Goal: Check status: Check status

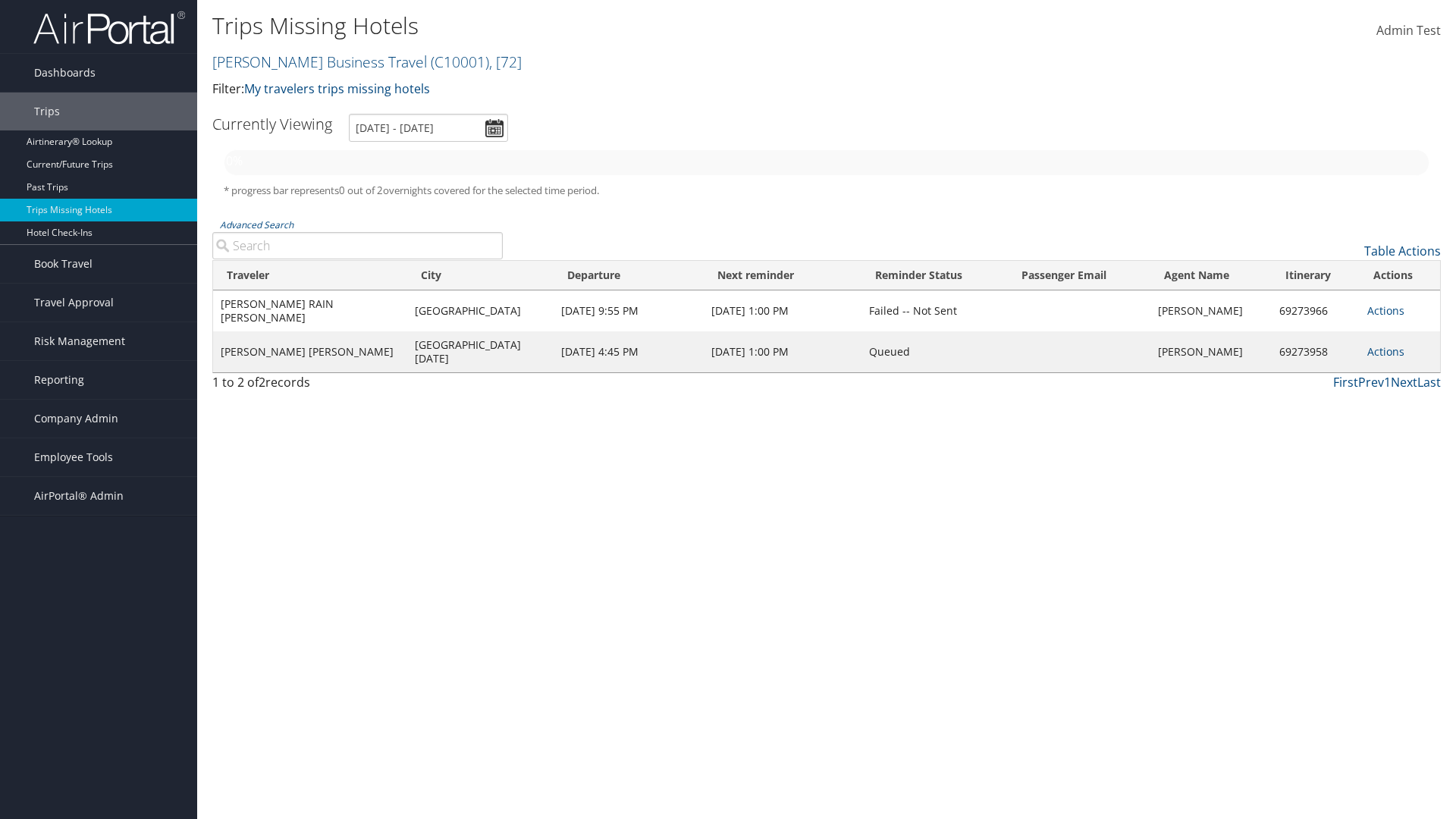
click at [312, 62] on link "Christopherson Business Travel ( C10001 ) , [ 72 ]" at bounding box center [366, 62] width 309 height 21
click at [0, 0] on input "search" at bounding box center [0, 0] width 0 height 0
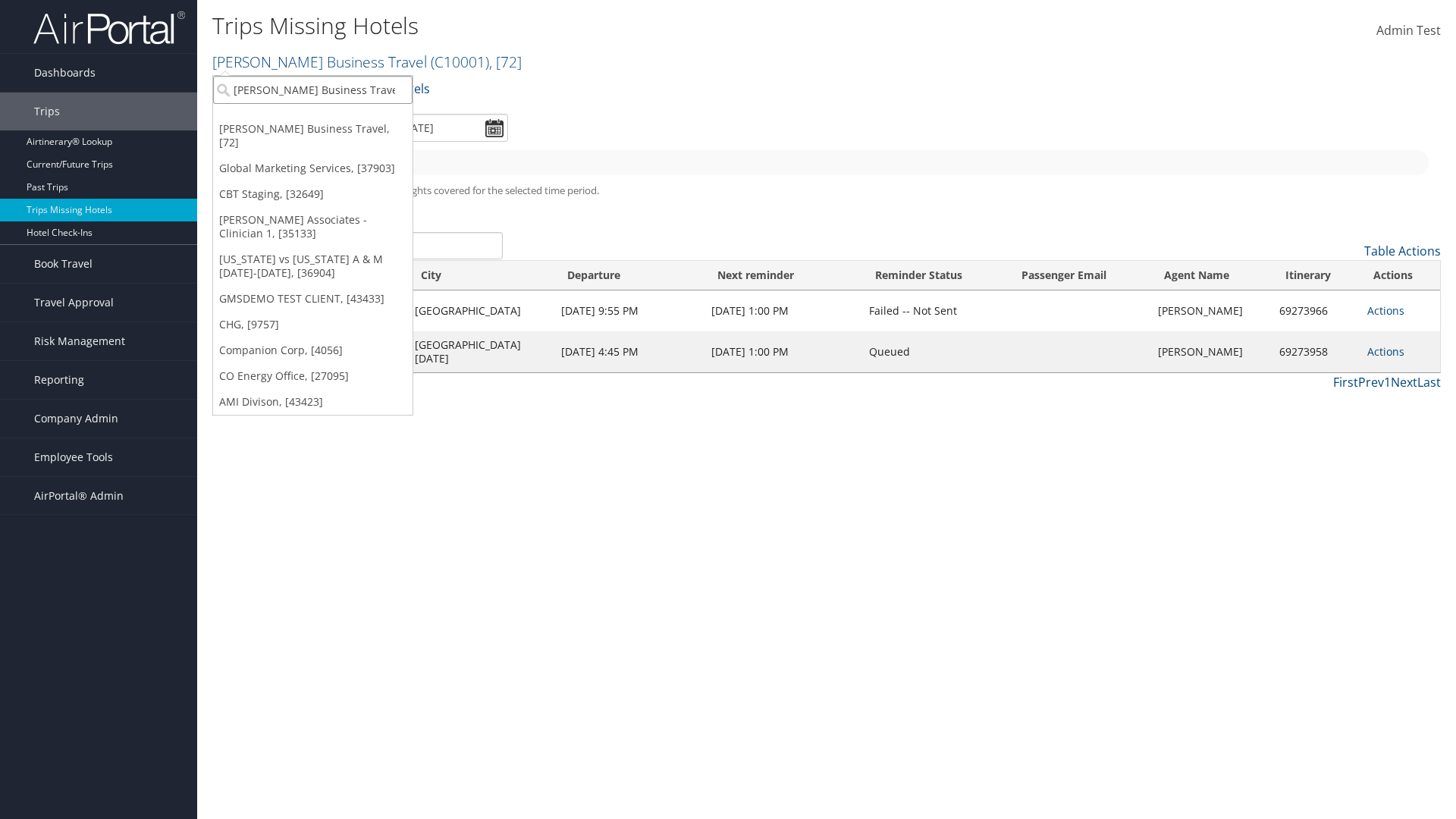
type input "[PERSON_NAME] Business Travel"
click at [334, 132] on div "Account" at bounding box center [334, 132] width 259 height 14
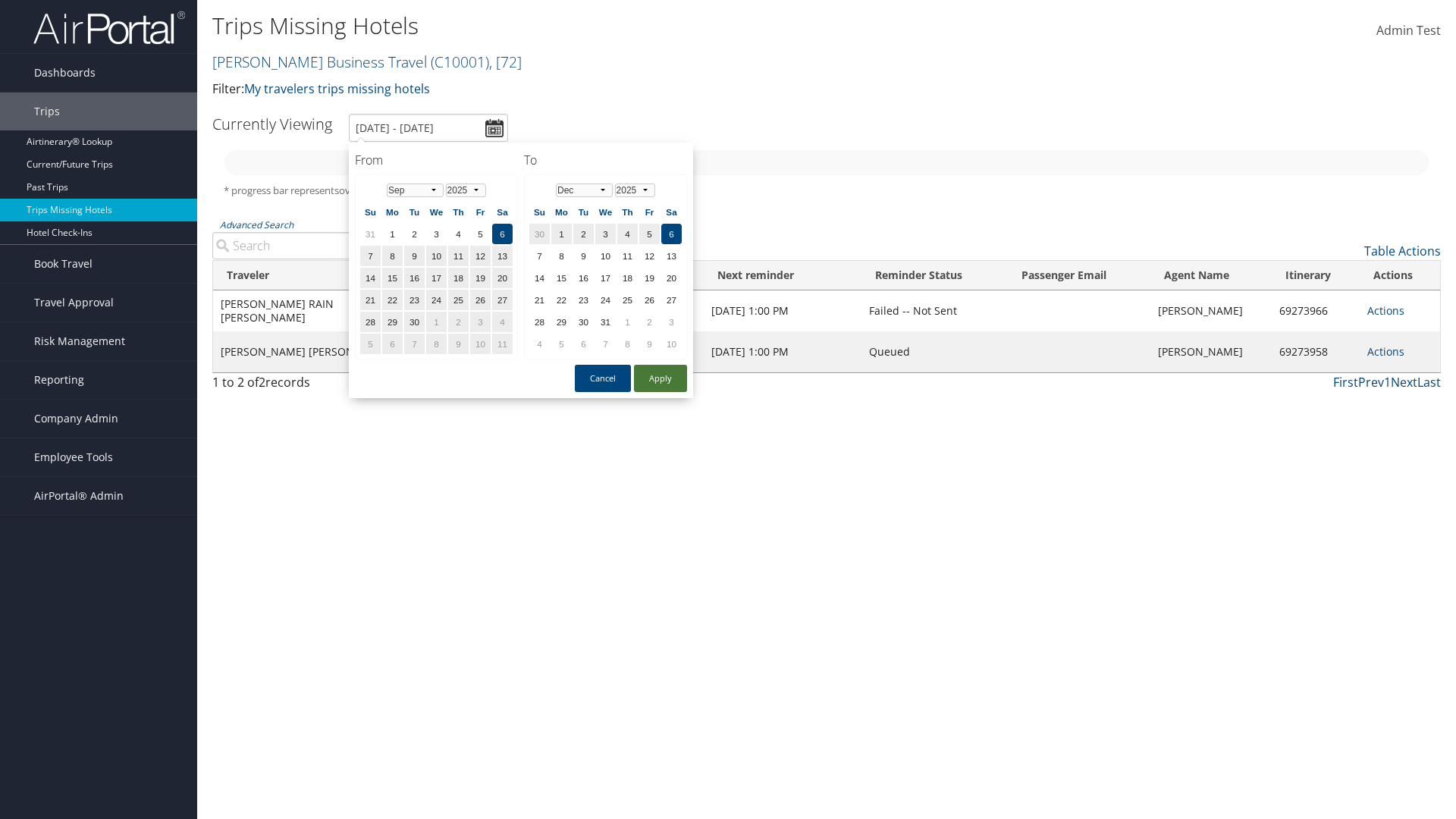
click at [661, 379] on button "Apply" at bounding box center [661, 379] width 53 height 27
type input "[DATE] - [DATE]"
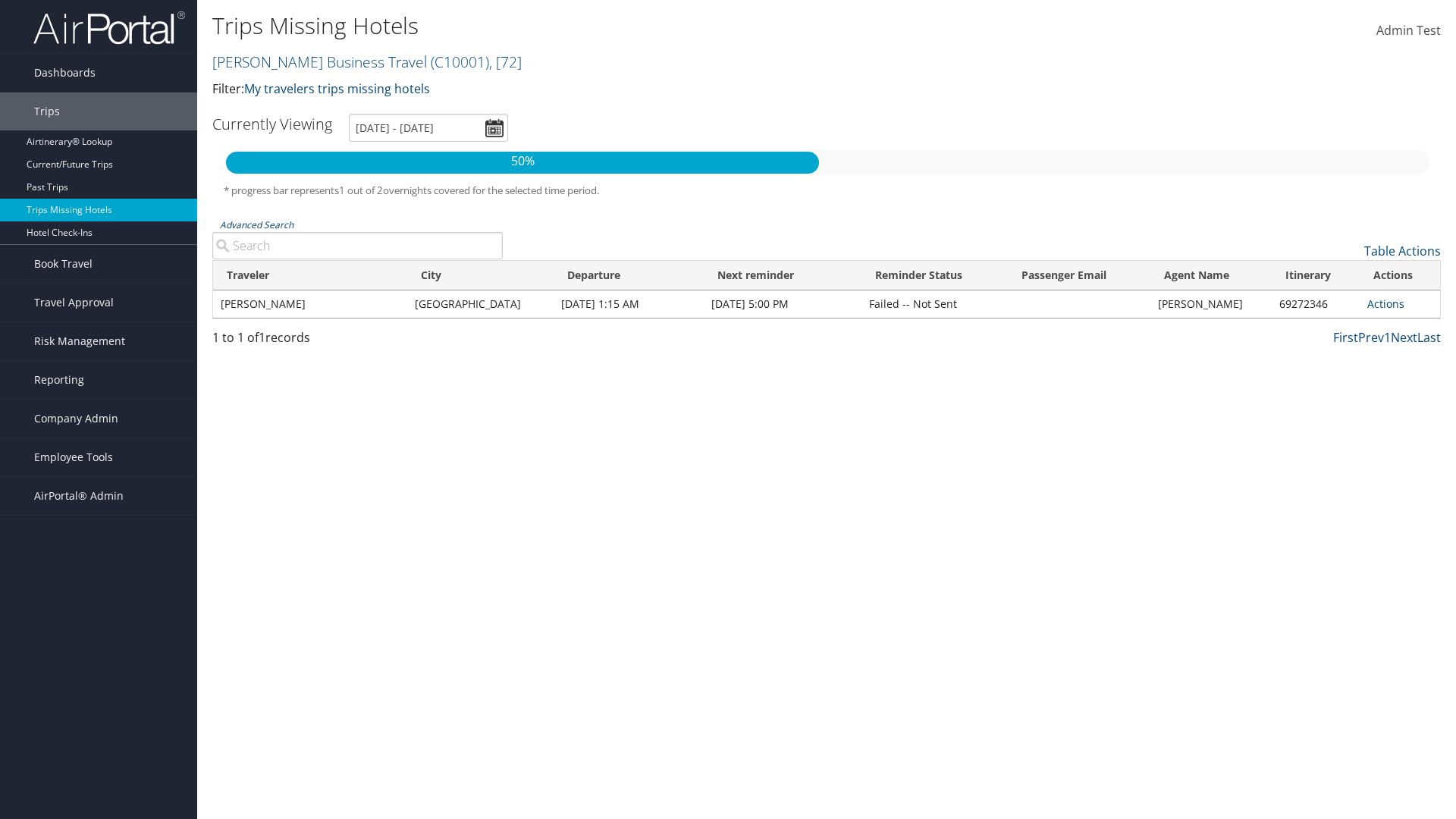
click at [256, 224] on link "Advanced Search" at bounding box center [256, 224] width 74 height 13
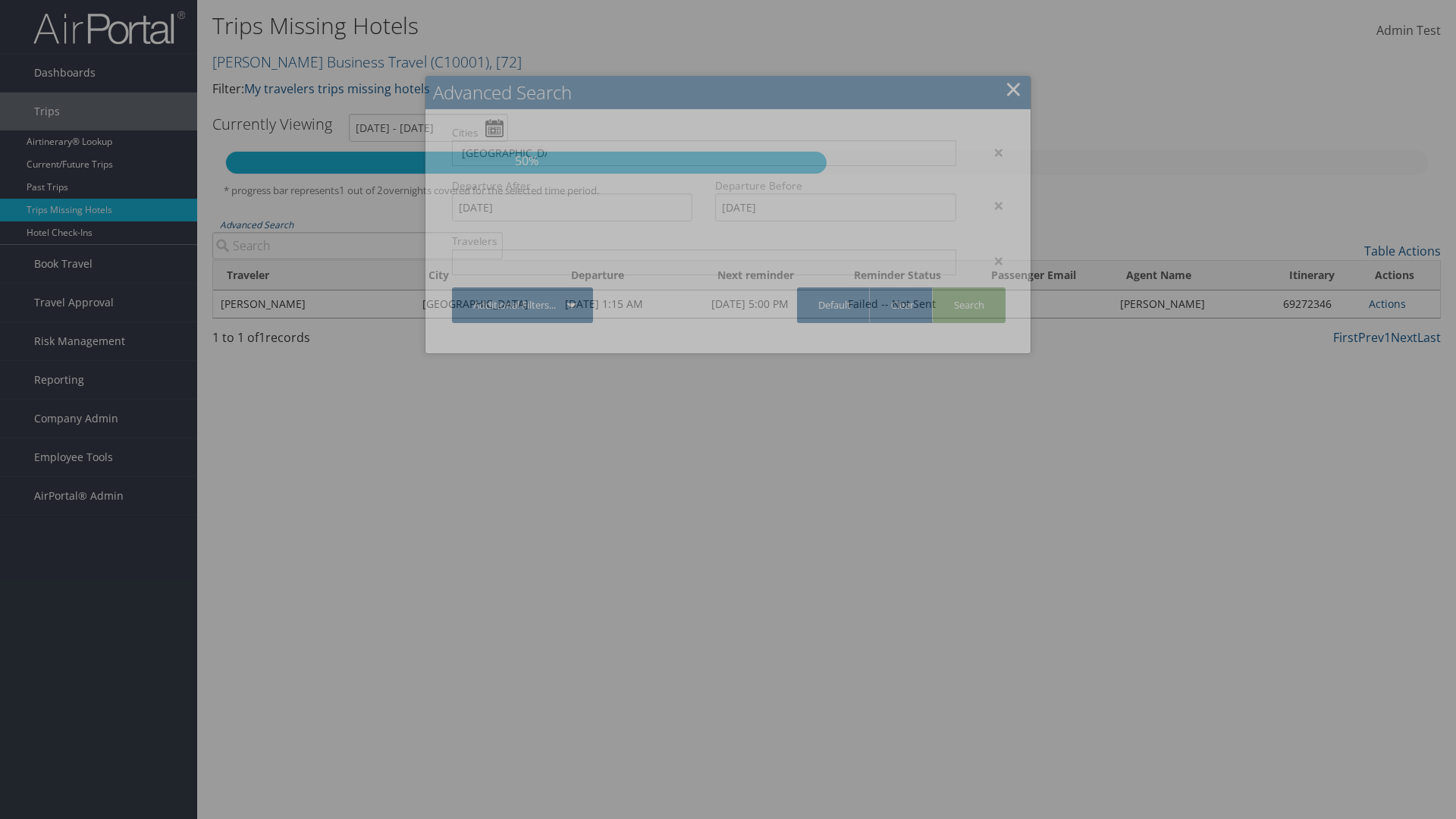
type input "[GEOGRAPHIC_DATA]"
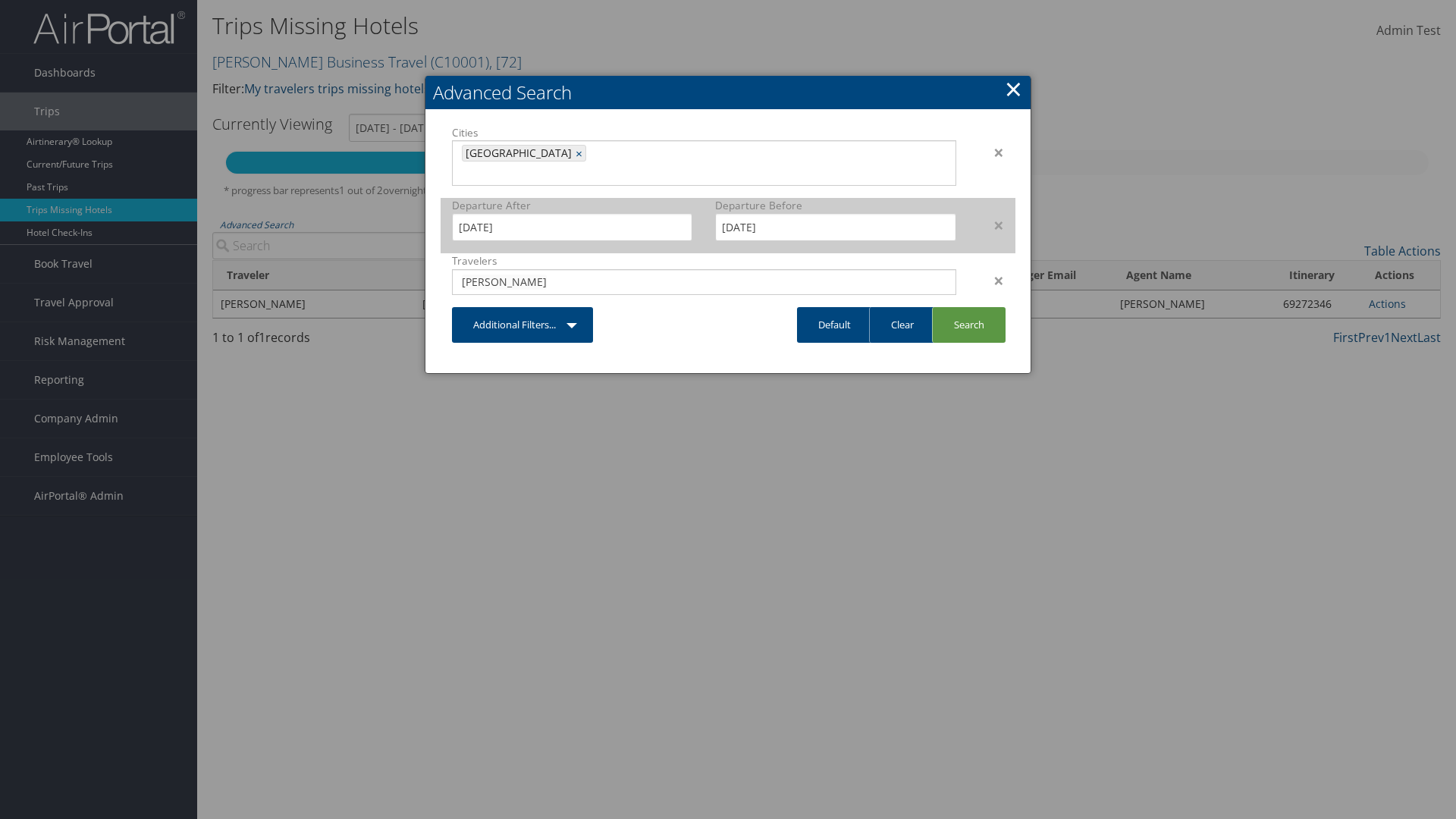
type input "[PERSON_NAME]"
click at [572, 213] on input "[DATE]" at bounding box center [572, 227] width 240 height 28
type input "[PERSON_NAME]"
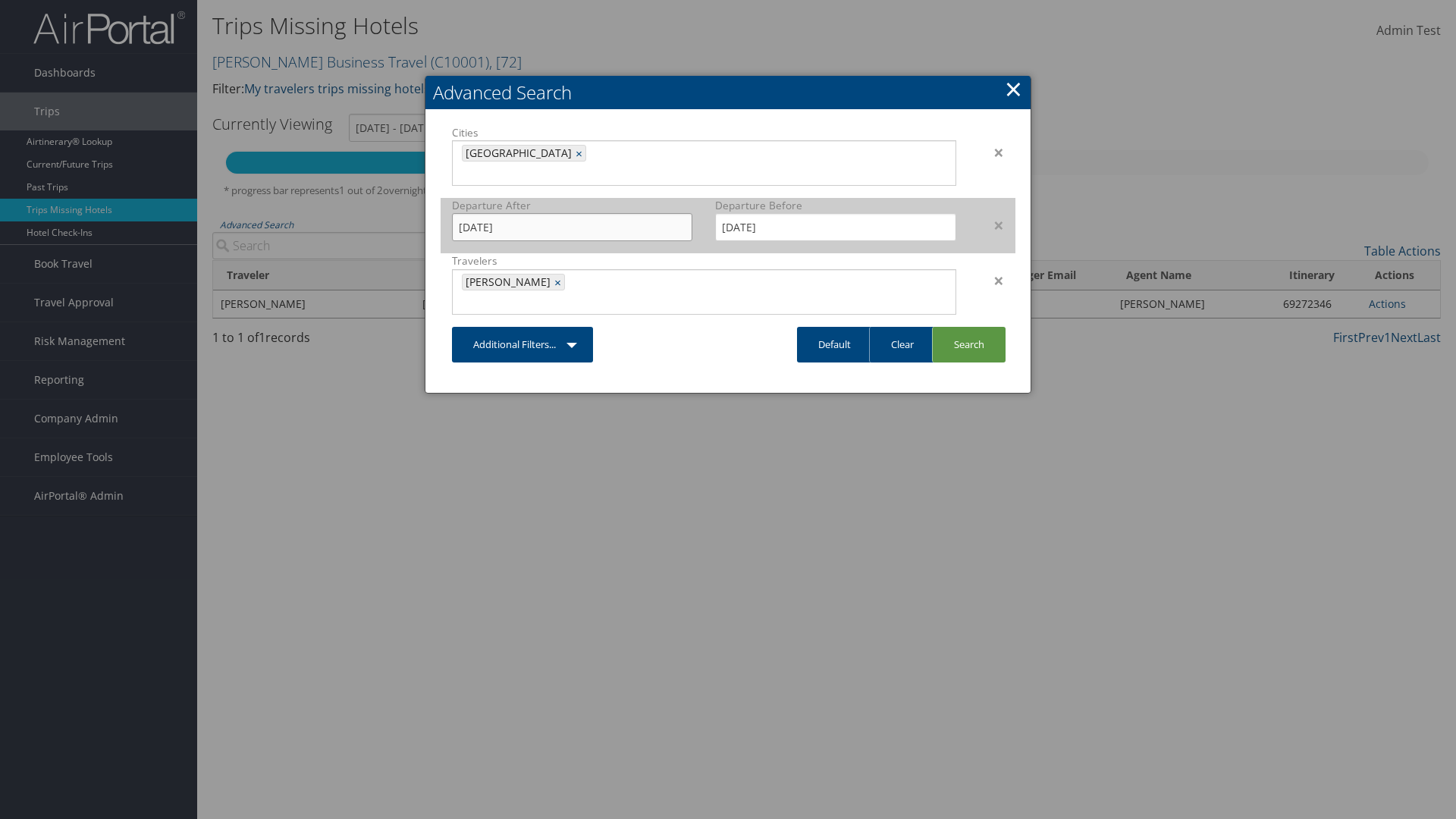
type input "[DATE]"
click at [836, 213] on input "[DATE]" at bounding box center [836, 227] width 240 height 28
type input "[DATE]"
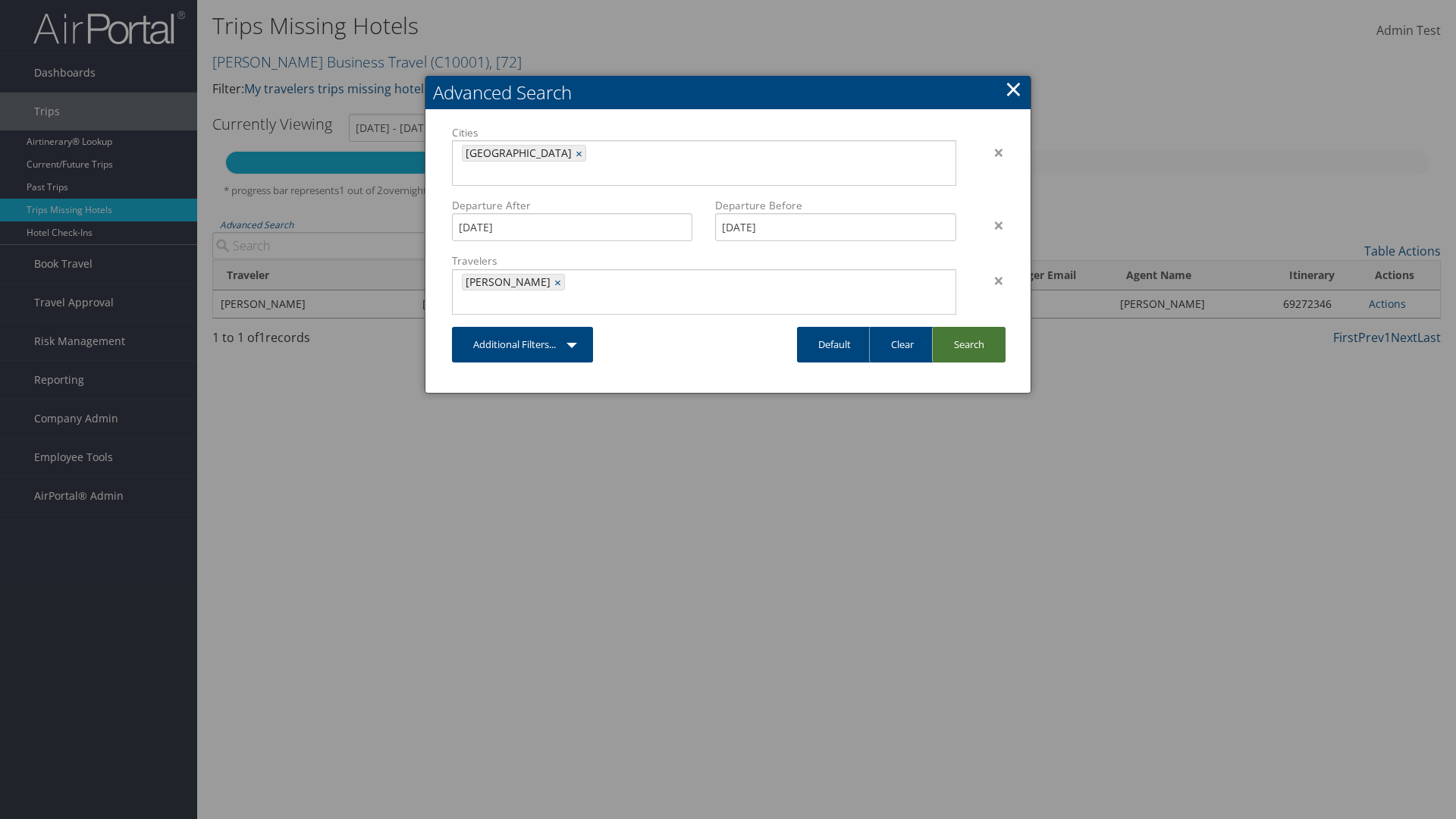
click at [969, 327] on link "Search" at bounding box center [969, 344] width 74 height 36
type input "[DATE] - [DATE]"
